Goal: Share content: Share content

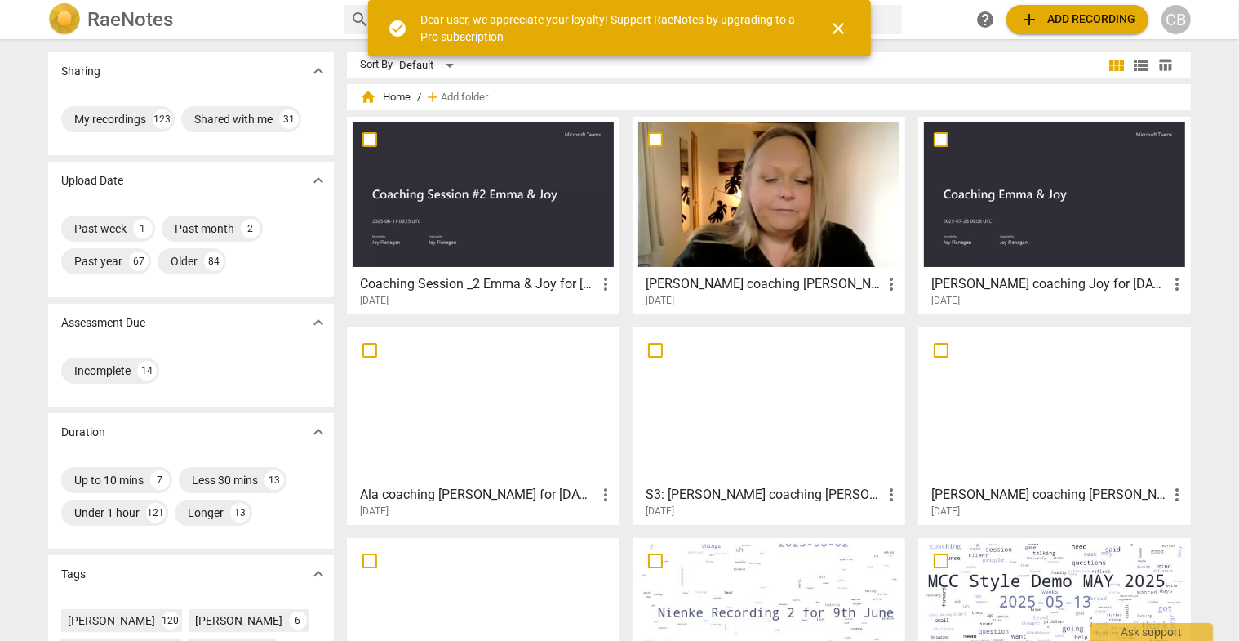
click at [790, 221] on div at bounding box center [768, 194] width 261 height 145
click at [790, 0] on html "RaeNotes search help add Add recording CB Sharing expand_more My recordings 123…" at bounding box center [619, 0] width 1239 height 0
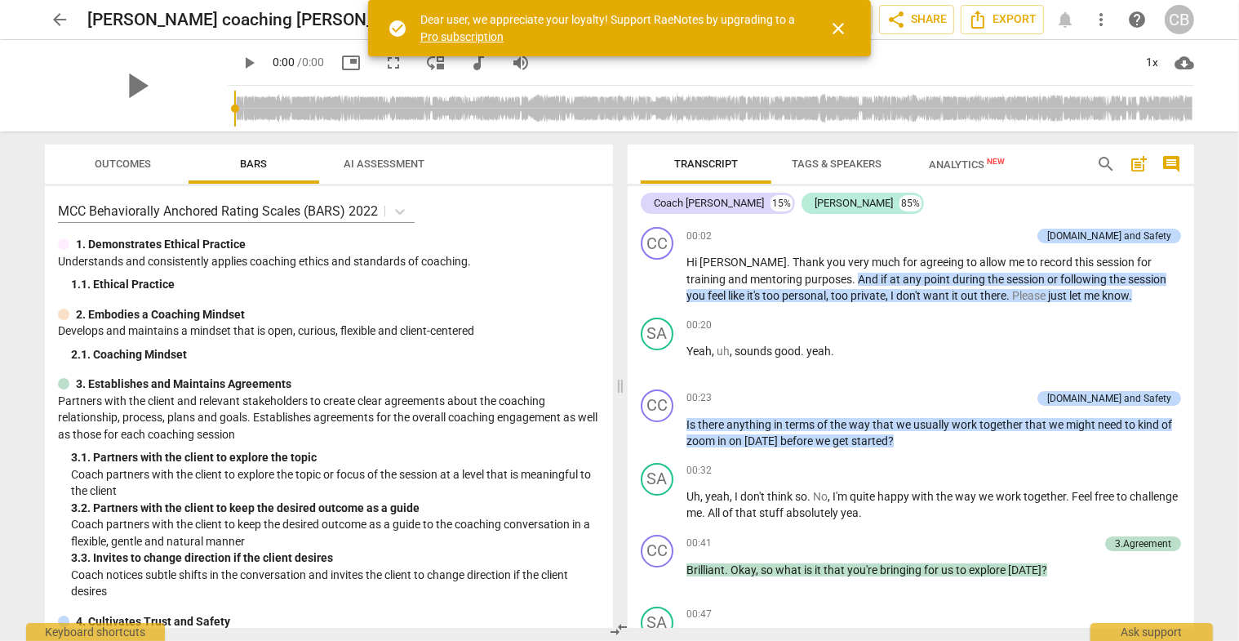
click at [838, 28] on span "close" at bounding box center [839, 29] width 20 height 20
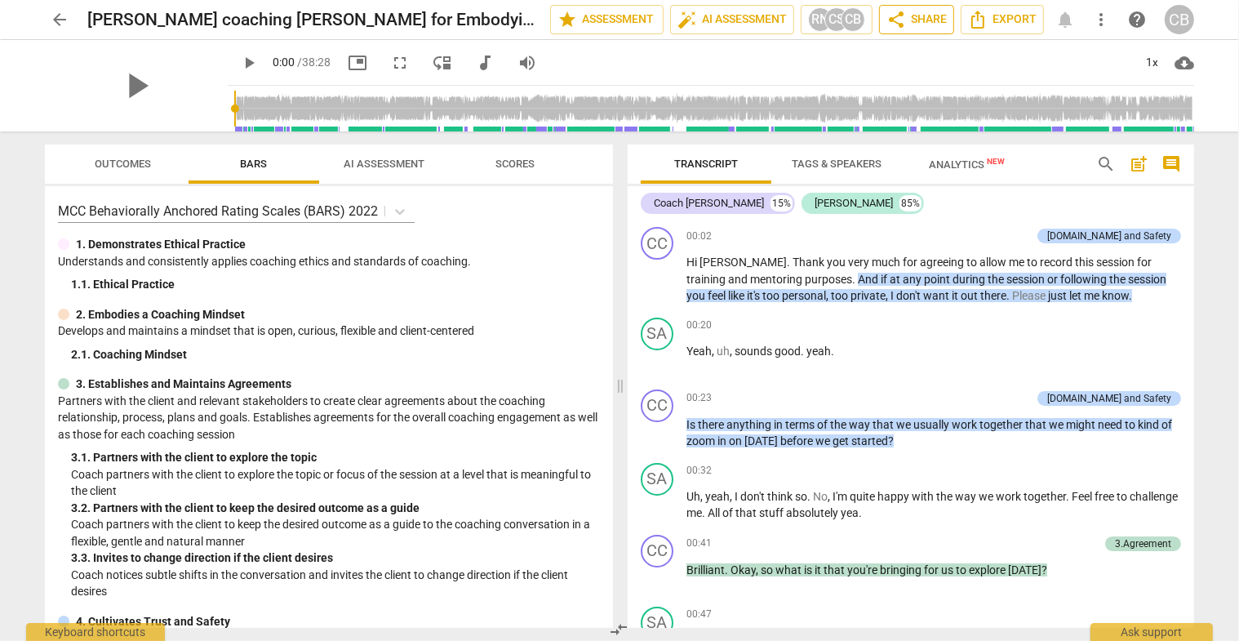
click at [923, 16] on span "share Share" at bounding box center [917, 20] width 60 height 20
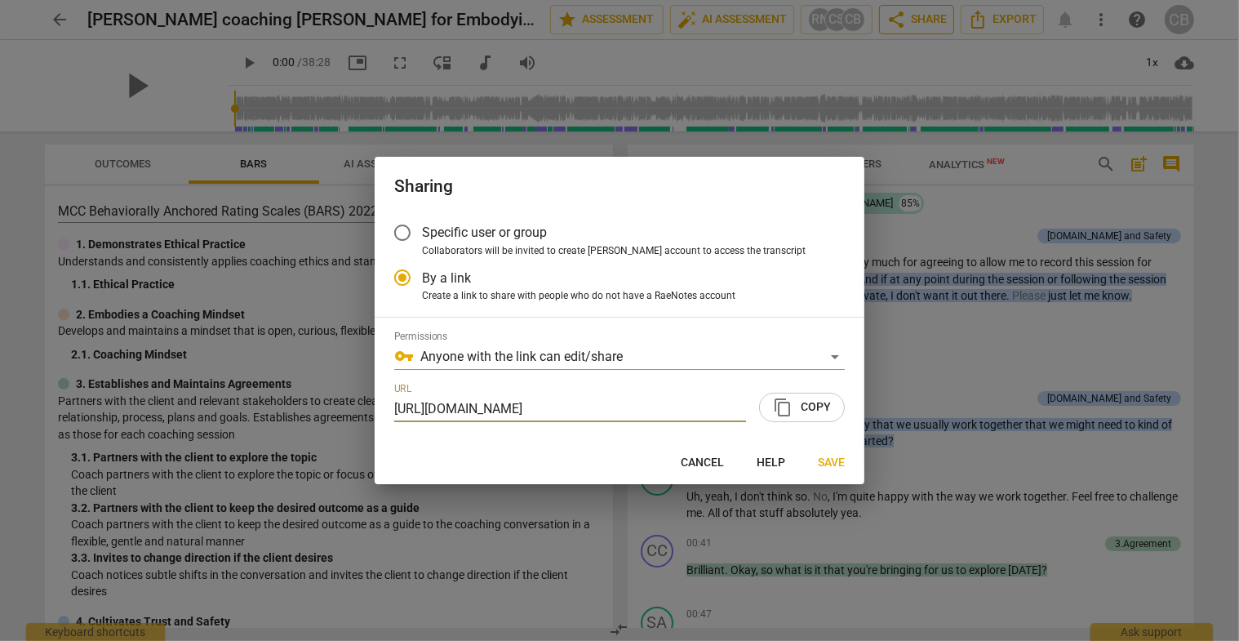
scroll to position [0, 85]
click at [800, 403] on span "content_copy Copy" at bounding box center [802, 408] width 58 height 20
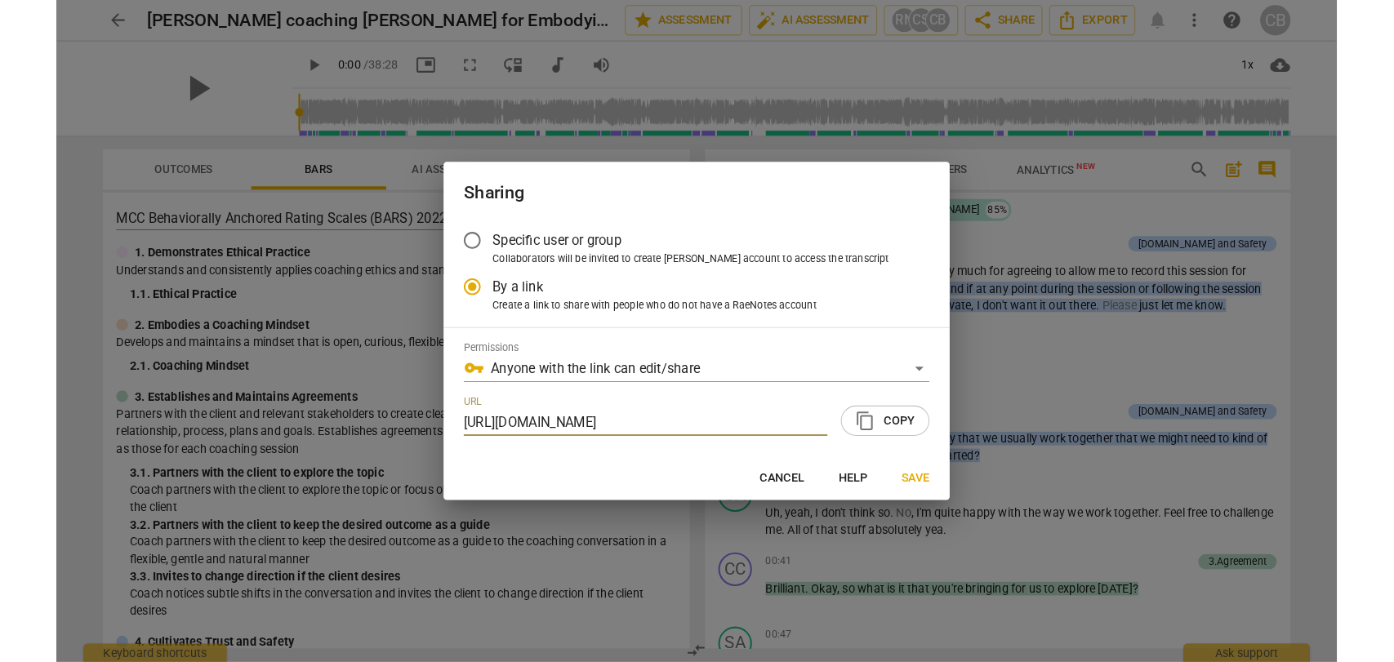
scroll to position [0, 0]
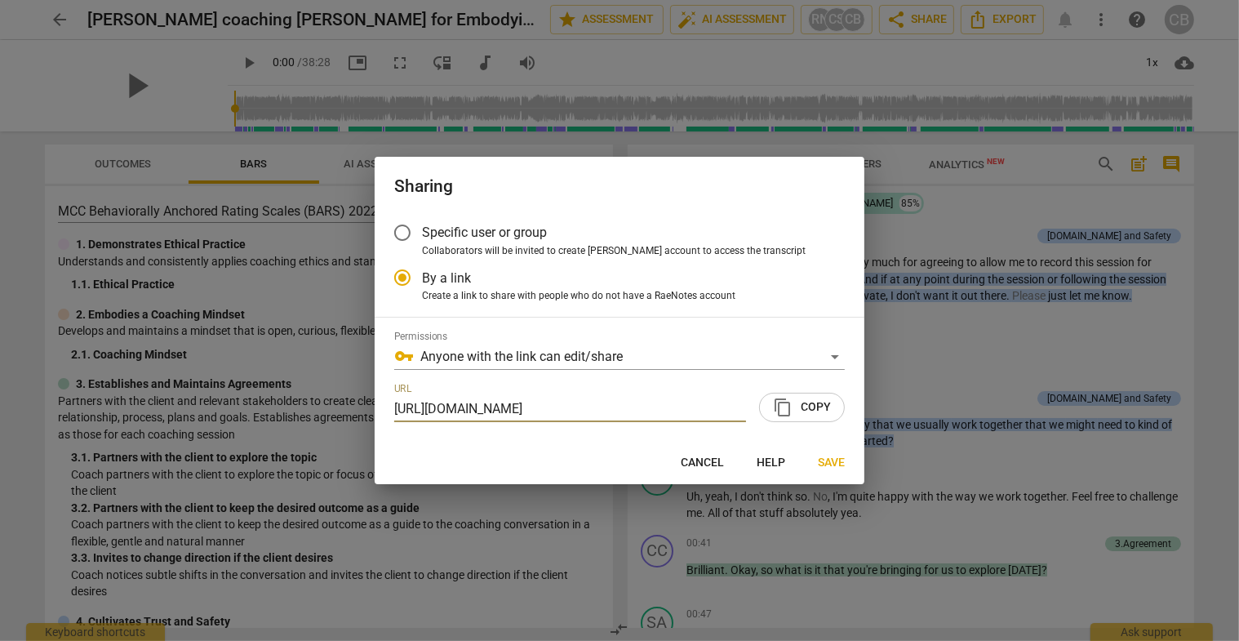
click at [647, 62] on div at bounding box center [619, 320] width 1239 height 641
radio input "false"
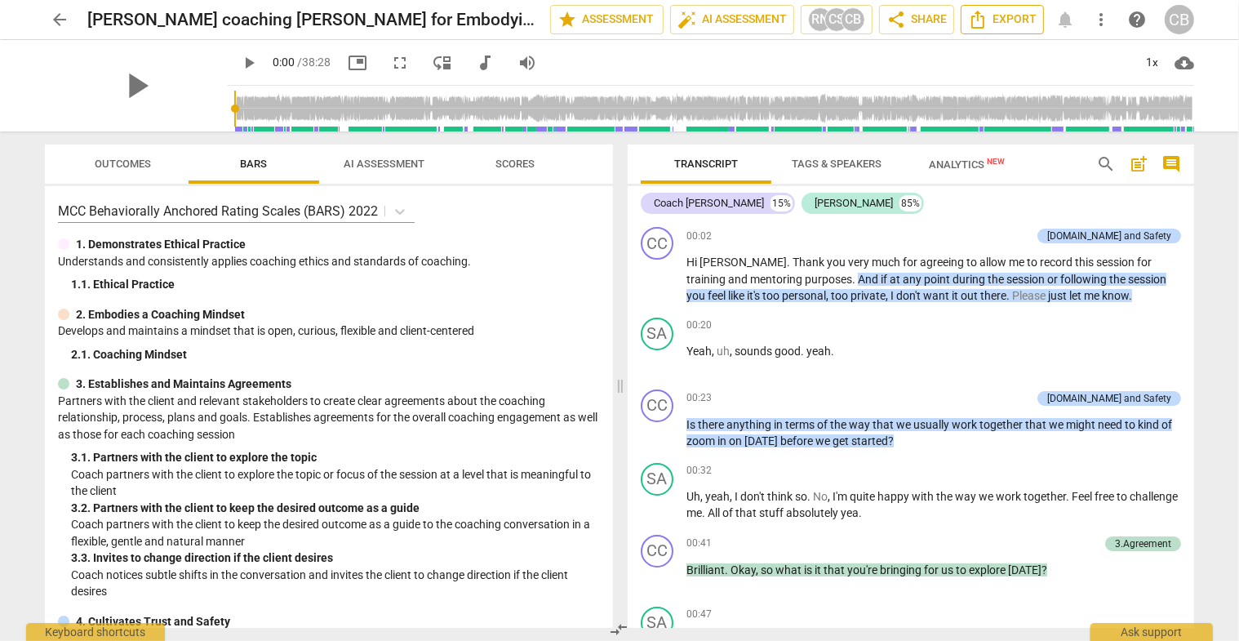
click at [1004, 27] on span "Export" at bounding box center [1002, 20] width 69 height 20
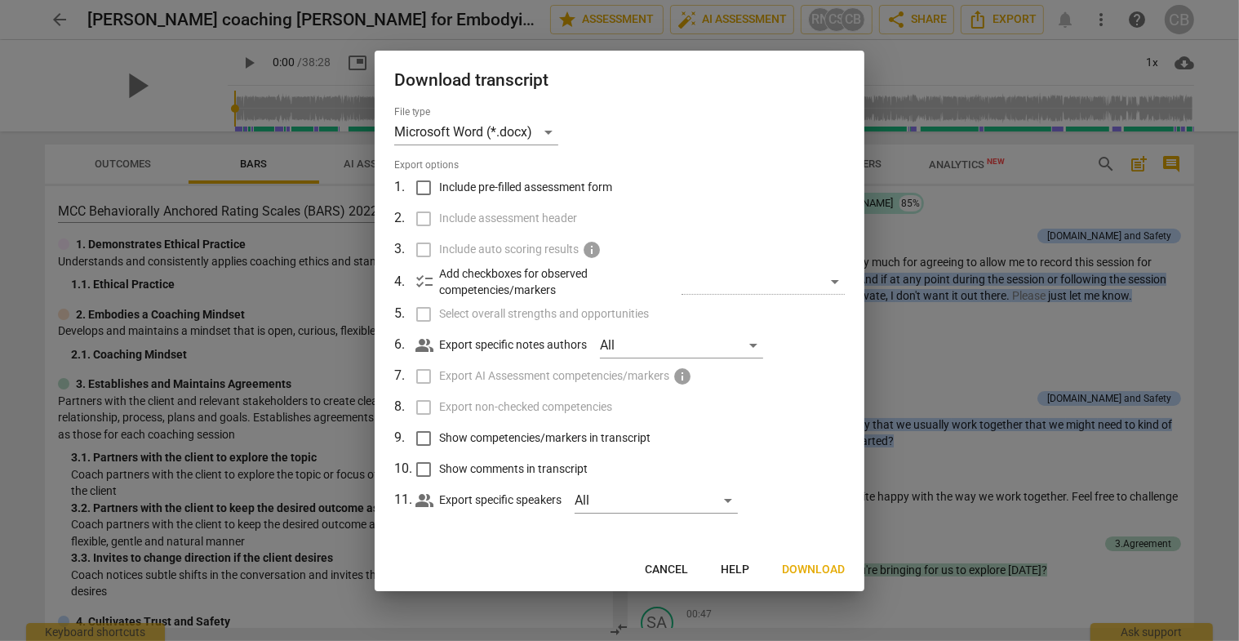
click at [820, 566] on span "Download" at bounding box center [813, 570] width 63 height 16
